Goal: Find specific page/section: Find specific page/section

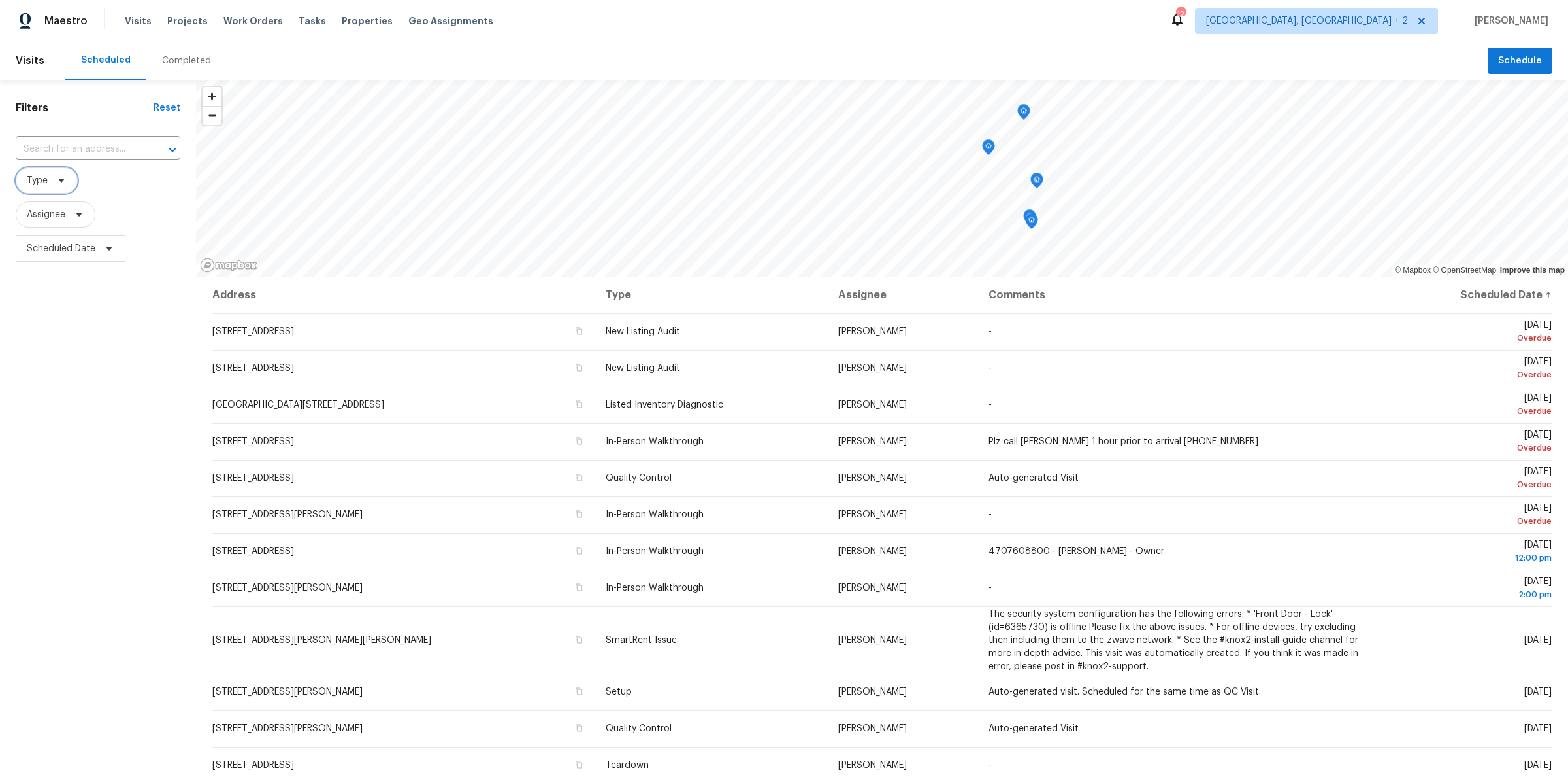
click at [56, 183] on icon at bounding box center [61, 181] width 11 height 11
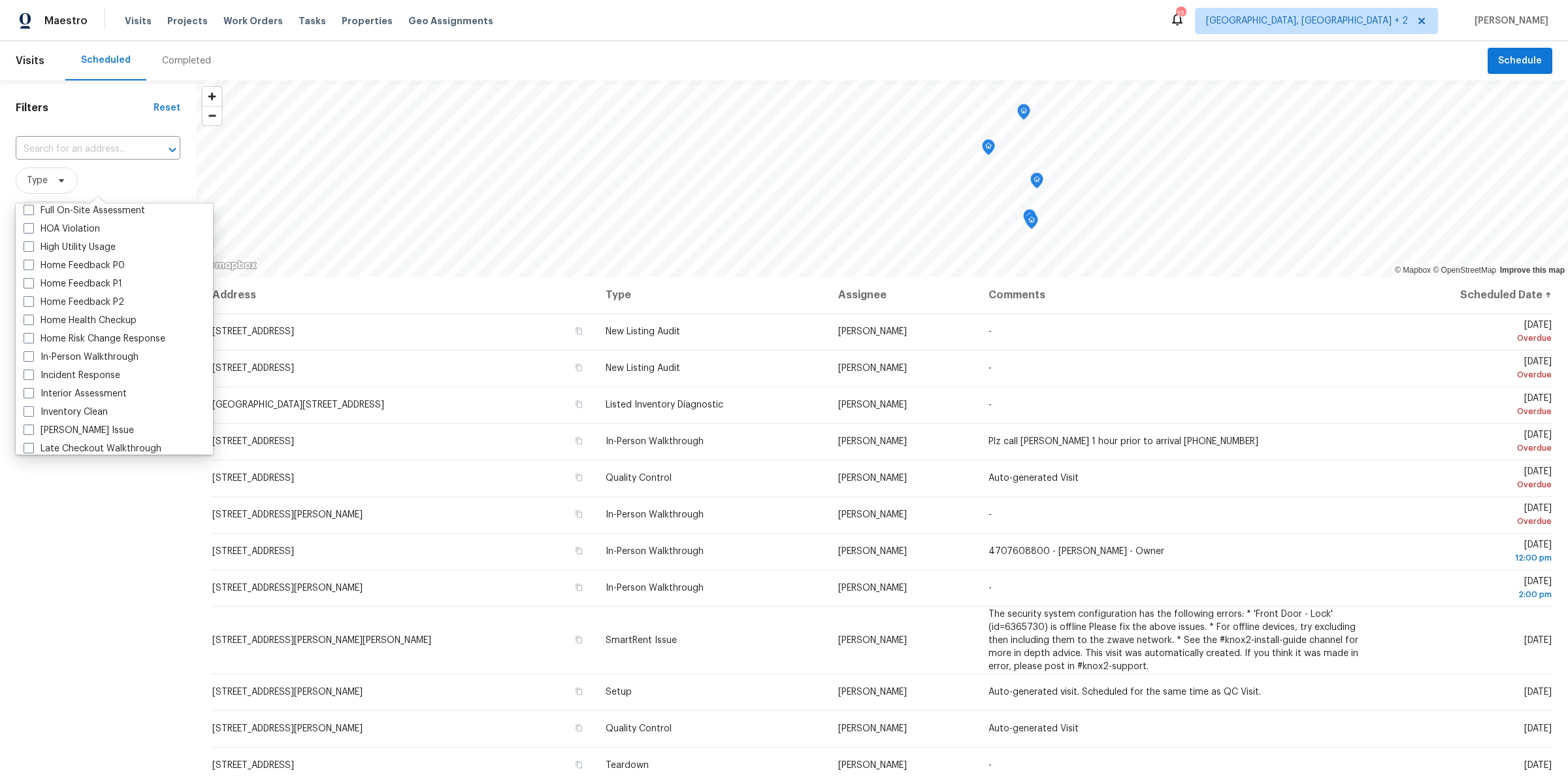
scroll to position [372, 0]
click at [85, 358] on label "In-Person Walkthrough" at bounding box center [80, 356] width 115 height 14
click at [32, 358] on input "In-Person Walkthrough" at bounding box center [27, 353] width 9 height 9
checkbox input "true"
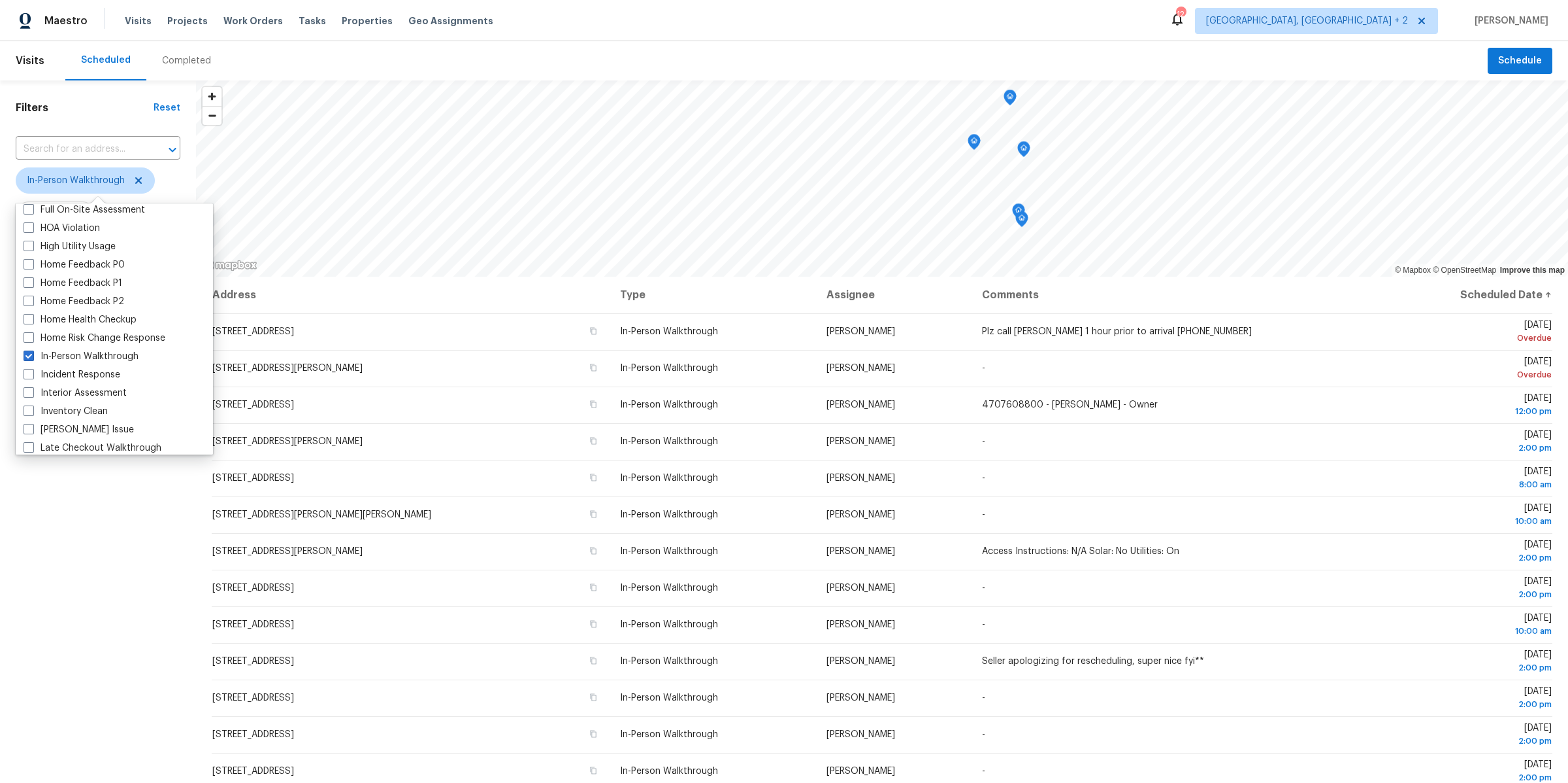
click at [117, 587] on div "Filters Reset ​ In-Person Walkthrough Assignee Scheduled Date" at bounding box center [97, 491] width 196 height 823
